Goal: Information Seeking & Learning: Learn about a topic

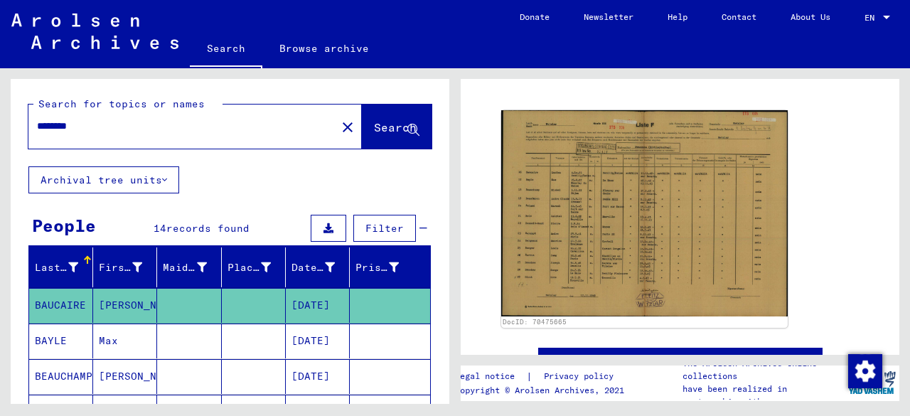
scroll to position [171, 0]
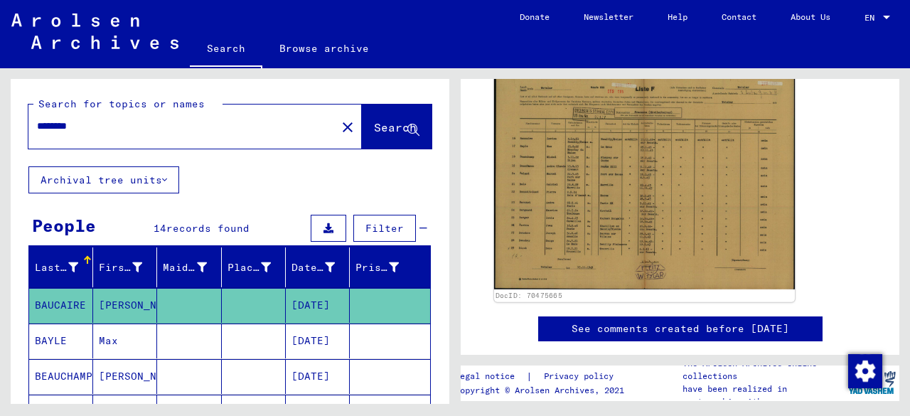
click at [648, 196] on img at bounding box center [644, 182] width 301 height 216
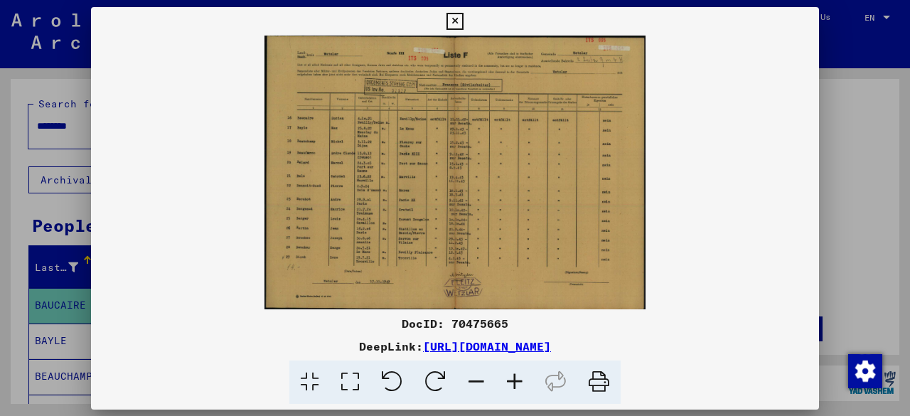
click at [648, 196] on img at bounding box center [455, 173] width 728 height 274
click at [516, 379] on icon at bounding box center [515, 382] width 38 height 43
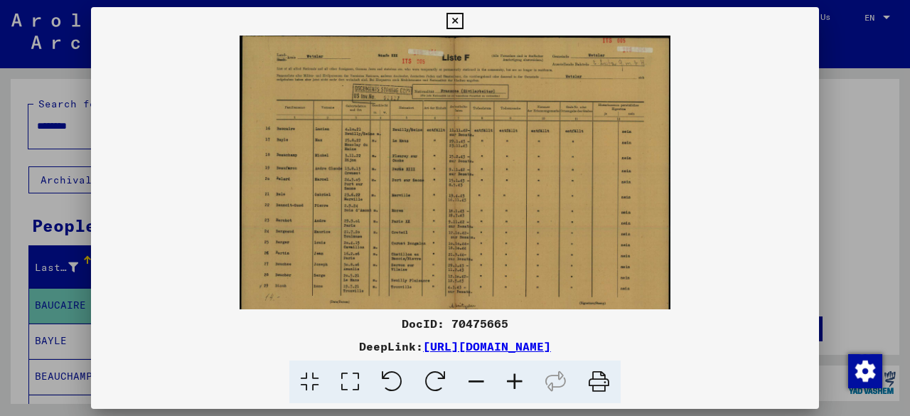
click at [516, 379] on icon at bounding box center [515, 382] width 38 height 43
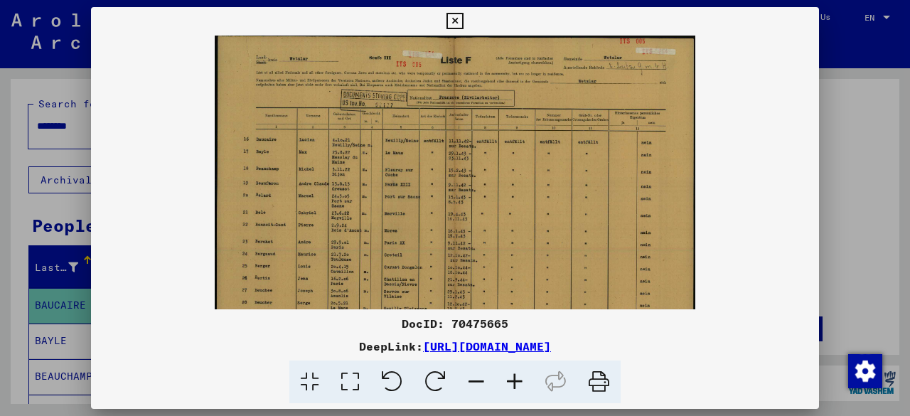
click at [516, 379] on icon at bounding box center [515, 382] width 38 height 43
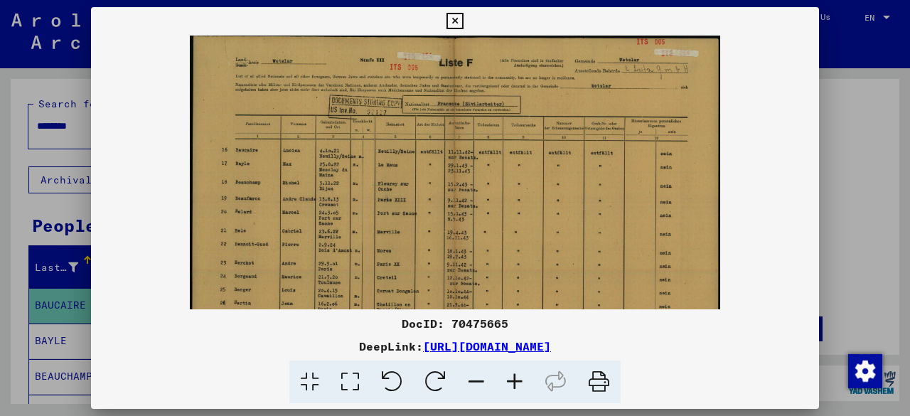
click at [516, 379] on icon at bounding box center [515, 382] width 38 height 43
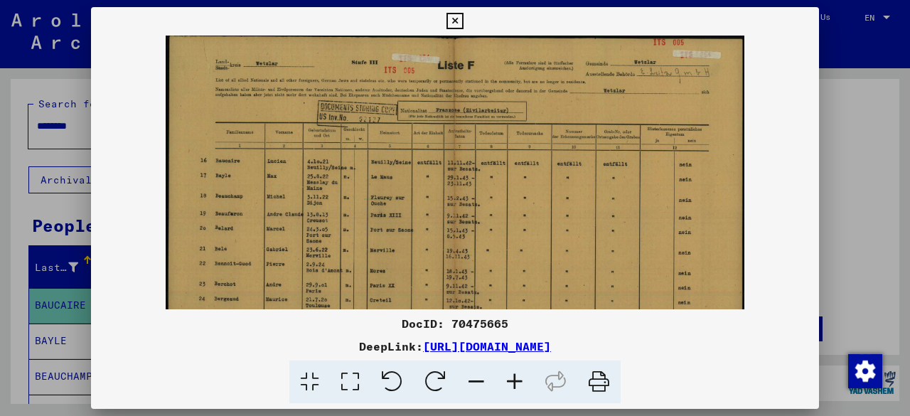
click at [516, 379] on icon at bounding box center [515, 382] width 38 height 43
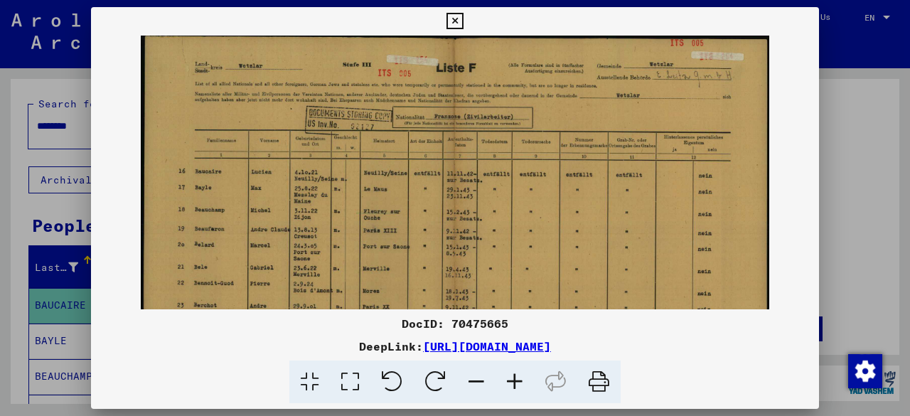
click at [516, 379] on icon at bounding box center [515, 382] width 38 height 43
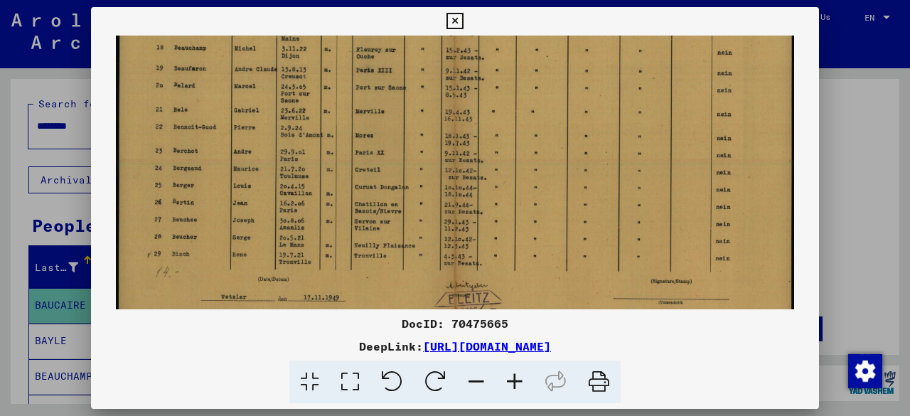
scroll to position [213, 0]
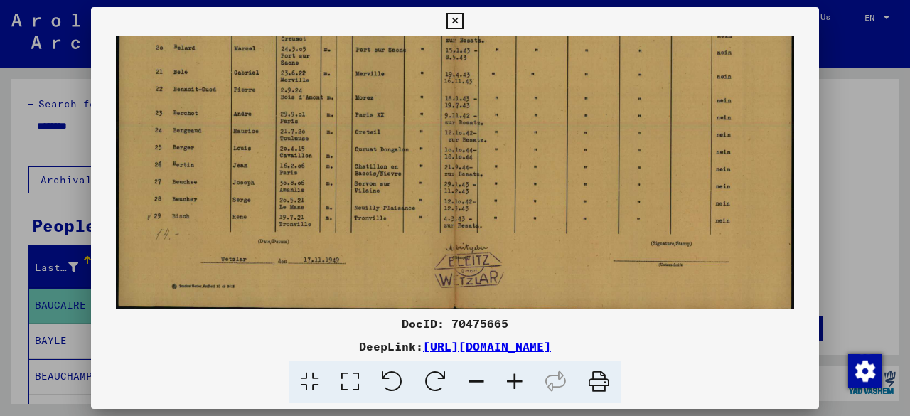
drag, startPoint x: 356, startPoint y: 272, endPoint x: 352, endPoint y: 48, distance: 224.7
click at [352, 48] on img at bounding box center [455, 65] width 678 height 487
click at [450, 14] on icon at bounding box center [455, 21] width 16 height 17
